Goal: Find specific page/section: Find specific page/section

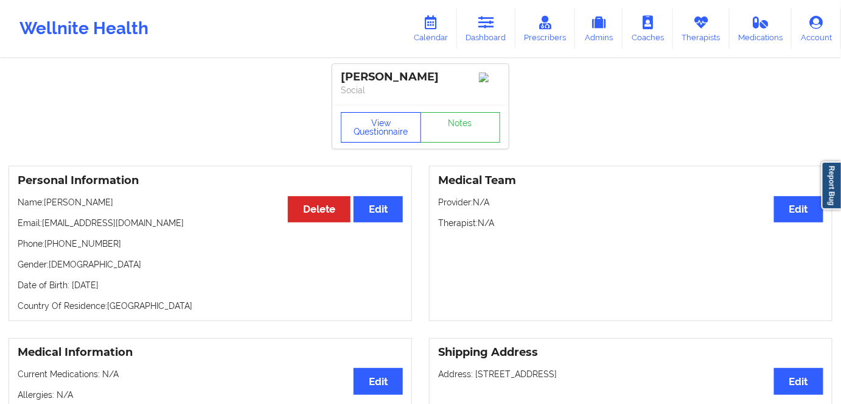
drag, startPoint x: 383, startPoint y: 125, endPoint x: 464, endPoint y: 221, distance: 124.8
click at [383, 127] on button "View Questionnaire" at bounding box center [381, 127] width 80 height 30
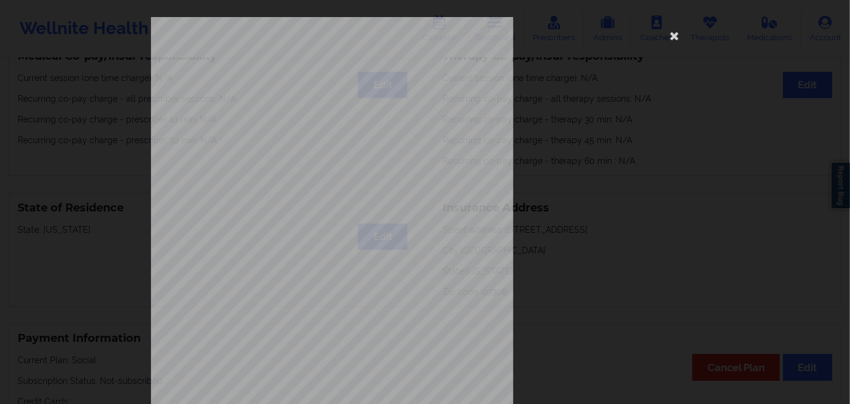
scroll to position [176, 0]
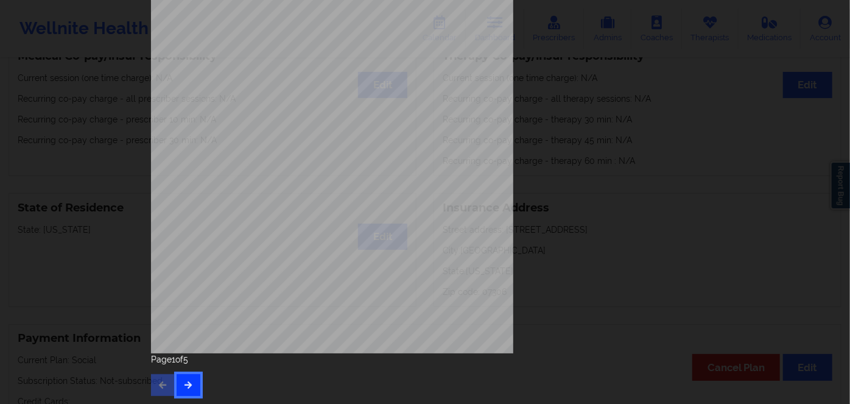
drag, startPoint x: 192, startPoint y: 375, endPoint x: 183, endPoint y: 380, distance: 10.3
click at [183, 380] on button "button" at bounding box center [188, 385] width 24 height 22
click at [186, 383] on icon "button" at bounding box center [188, 383] width 10 height 7
click at [190, 376] on button "button" at bounding box center [188, 385] width 24 height 22
click at [295, 169] on span "YHZ72155089" at bounding box center [295, 171] width 35 height 5
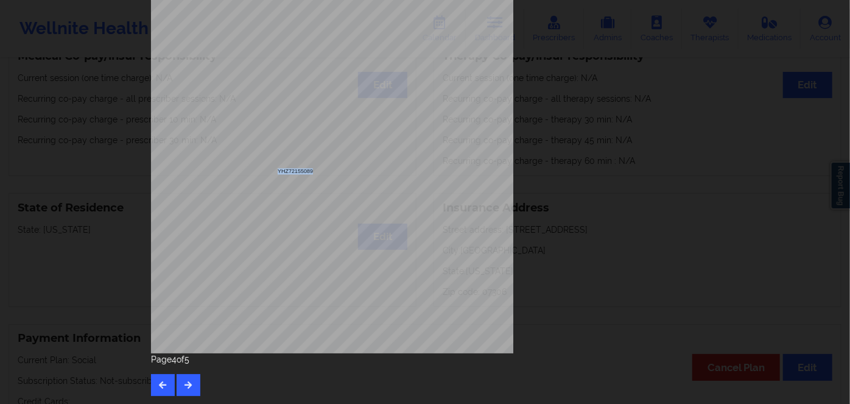
click at [295, 169] on span "YHZ72155089" at bounding box center [295, 171] width 35 height 5
copy span "YHZ72155089"
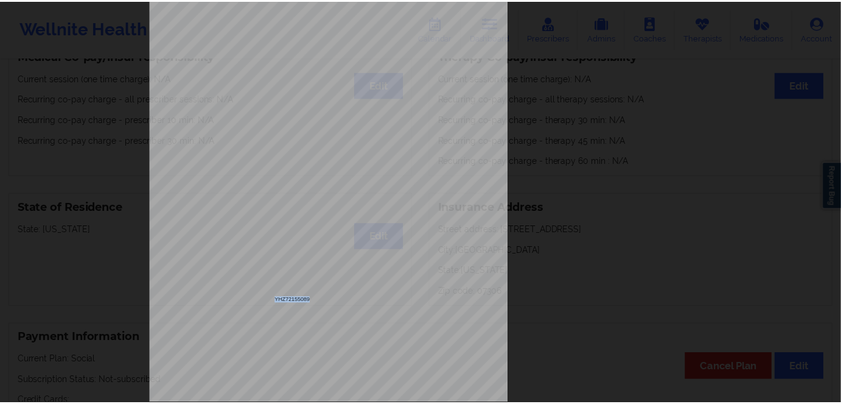
scroll to position [0, 0]
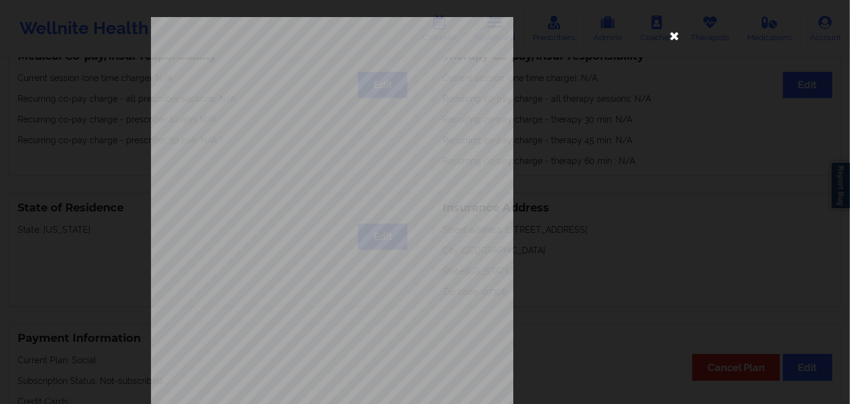
click at [672, 38] on icon at bounding box center [674, 35] width 19 height 19
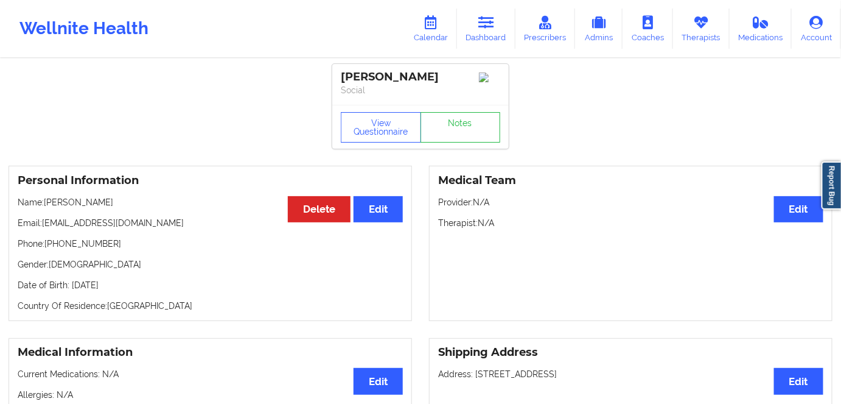
click at [133, 296] on div "Personal Information Edit Delete Name: [PERSON_NAME] Email: [EMAIL_ADDRESS][DOM…" at bounding box center [211, 243] width 404 height 155
click at [135, 288] on p "Date of Birth: [DEMOGRAPHIC_DATA]" at bounding box center [210, 285] width 385 height 12
copy p "2006"
drag, startPoint x: 96, startPoint y: 202, endPoint x: 47, endPoint y: 201, distance: 48.7
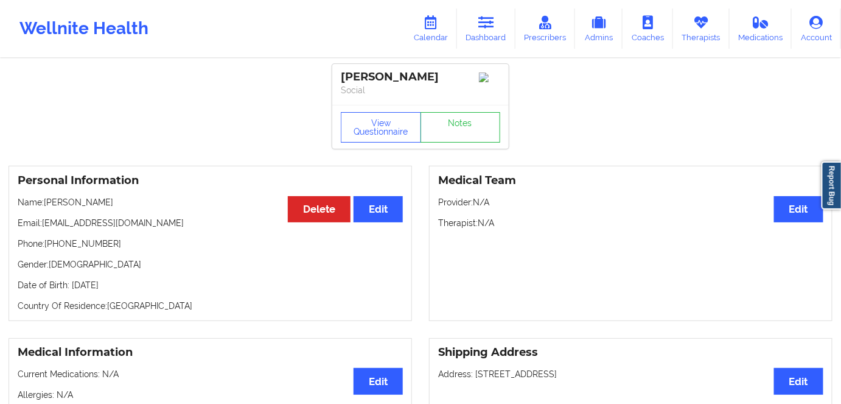
click at [47, 201] on p "Name: [PERSON_NAME]" at bounding box center [210, 202] width 385 height 12
copy p "[PERSON_NAME]"
click at [481, 29] on icon at bounding box center [486, 22] width 16 height 13
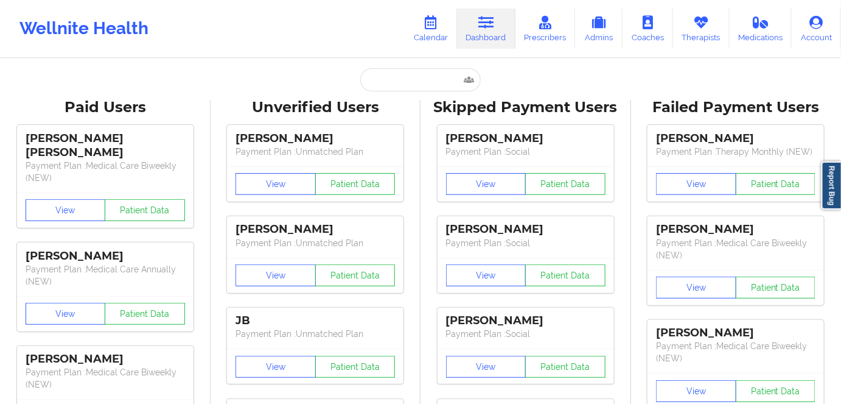
click at [387, 98] on div "Unverified Users" at bounding box center [316, 107] width 194 height 19
click at [392, 84] on input "text" at bounding box center [420, 79] width 121 height 23
paste input "[EMAIL_ADDRESS][DOMAIN_NAME]"
type input "[EMAIL_ADDRESS][DOMAIN_NAME]"
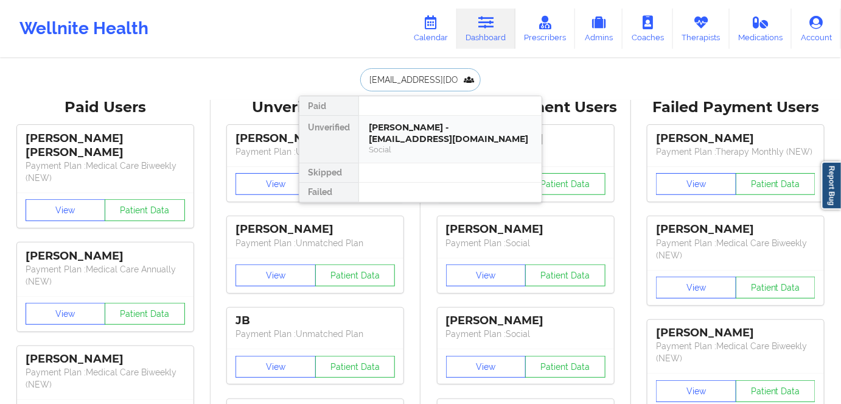
click at [428, 144] on div "Social" at bounding box center [450, 149] width 163 height 10
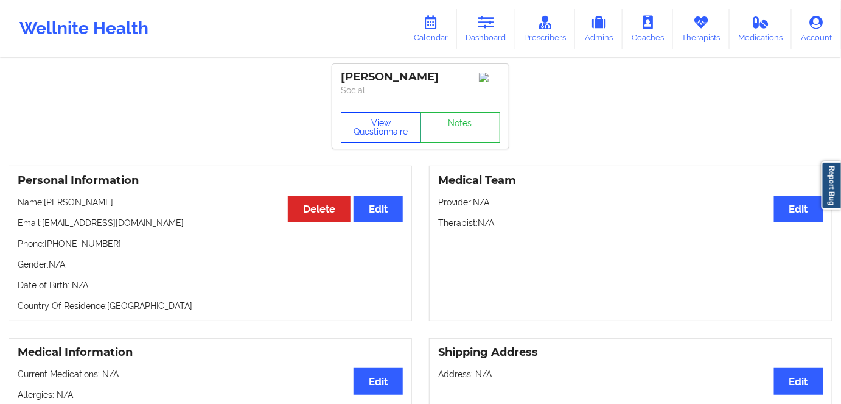
click at [381, 132] on button "View Questionnaire" at bounding box center [381, 127] width 80 height 30
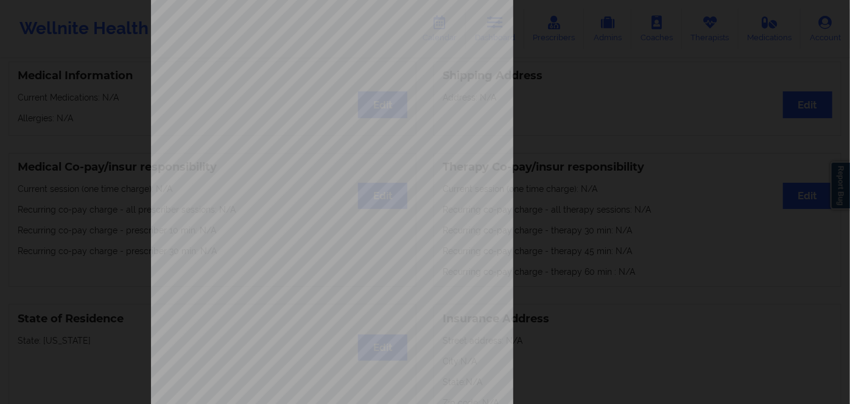
scroll to position [176, 0]
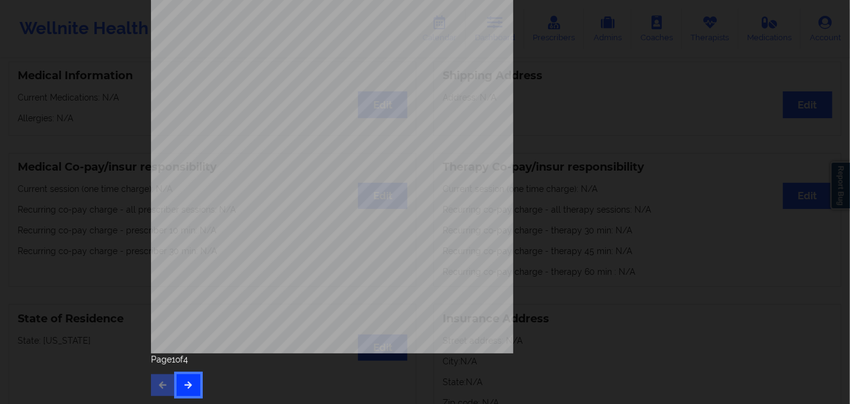
click at [187, 383] on icon "button" at bounding box center [188, 383] width 10 height 7
click at [192, 389] on button "button" at bounding box center [188, 385] width 24 height 22
